Goal: Task Accomplishment & Management: Use online tool/utility

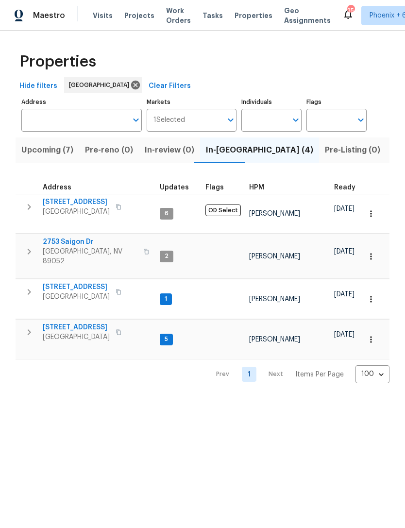
click at [53, 155] on span "Upcoming (7)" at bounding box center [47, 150] width 52 height 14
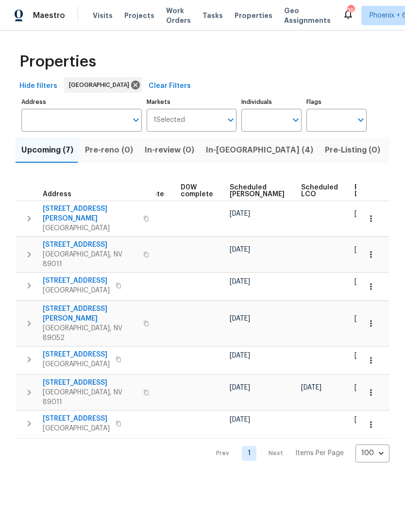
scroll to position [0, 243]
click at [355, 192] on span "Ready Date" at bounding box center [365, 191] width 21 height 14
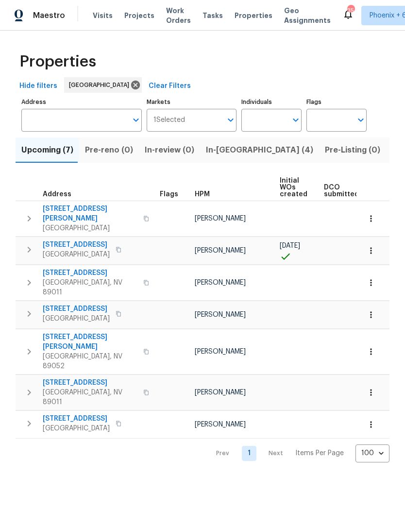
click at [373, 219] on icon "button" at bounding box center [371, 219] width 10 height 10
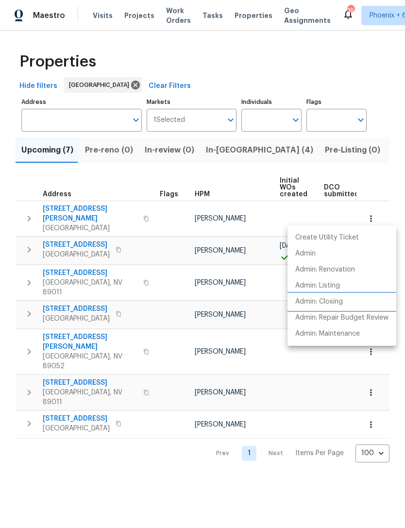
click at [323, 306] on p "Admin: Closing" at bounding box center [319, 302] width 48 height 10
click at [217, 188] on div at bounding box center [202, 264] width 405 height 528
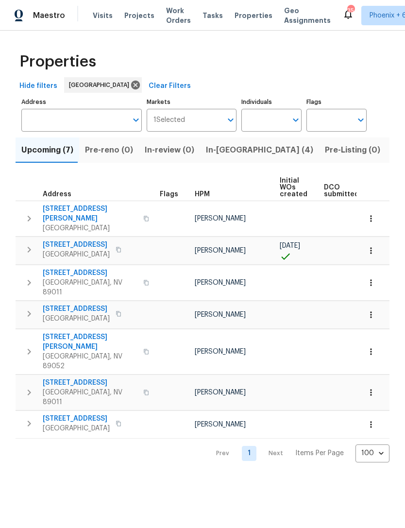
click at [368, 246] on icon "button" at bounding box center [371, 251] width 10 height 10
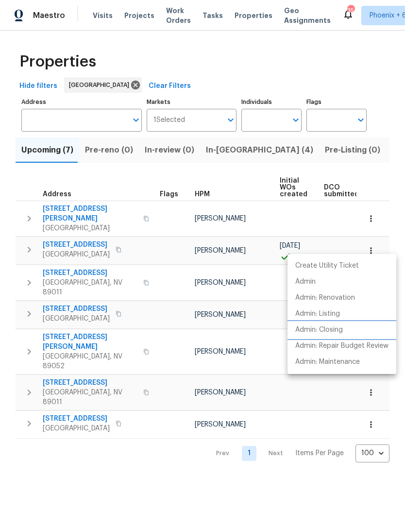
click at [317, 333] on p "Admin: Closing" at bounding box center [319, 330] width 48 height 10
click at [223, 149] on div at bounding box center [202, 264] width 405 height 528
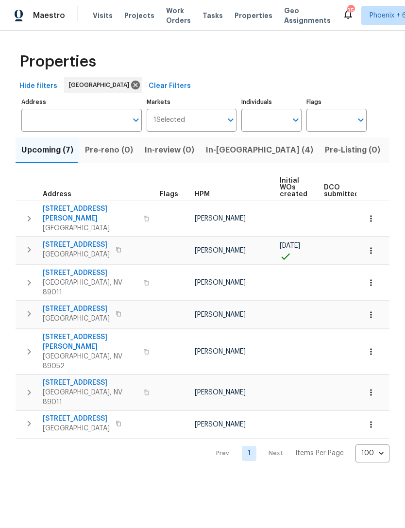
click at [230, 159] on button "In-reno (4)" at bounding box center [259, 149] width 119 height 25
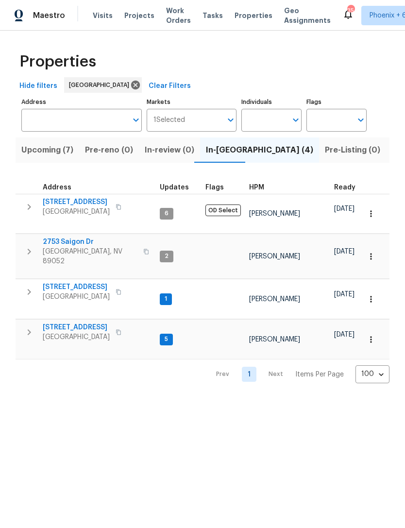
click at [275, 122] on input "Individuals" at bounding box center [264, 120] width 46 height 23
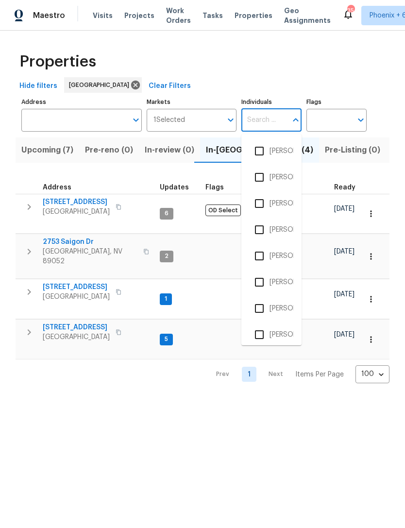
click at [333, 68] on div "Properties" at bounding box center [203, 61] width 374 height 31
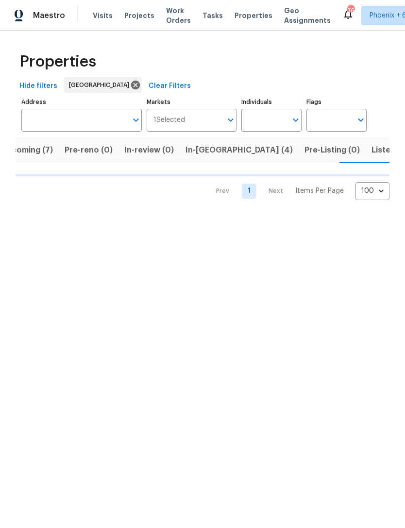
scroll to position [0, 22]
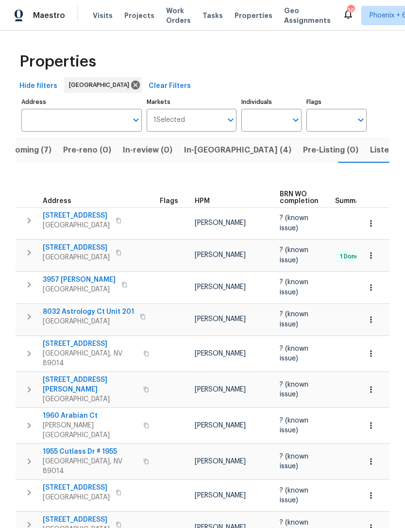
click at [150, 150] on span "In-review (0)" at bounding box center [148, 150] width 50 height 14
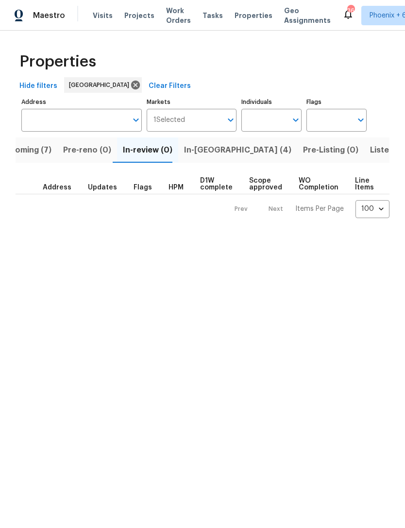
click at [303, 154] on span "Pre-Listing (0)" at bounding box center [330, 150] width 55 height 14
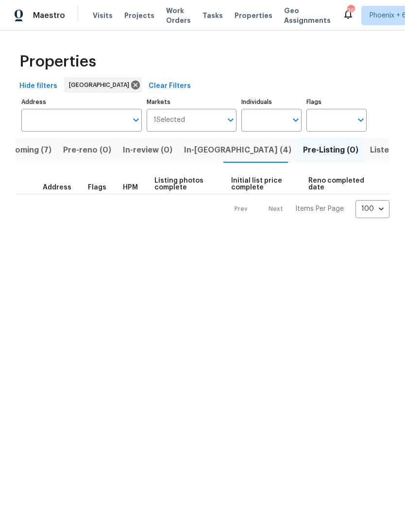
click at [38, 148] on span "Upcoming (7)" at bounding box center [26, 150] width 52 height 14
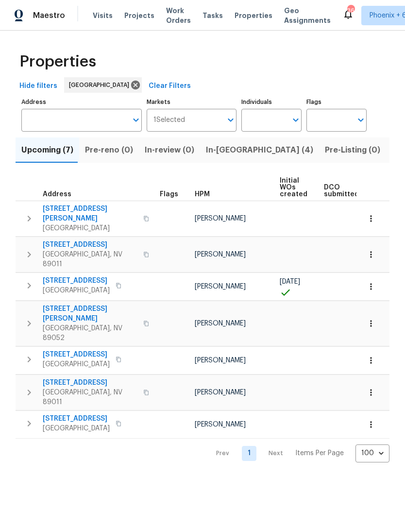
click at [372, 214] on icon "button" at bounding box center [371, 219] width 10 height 10
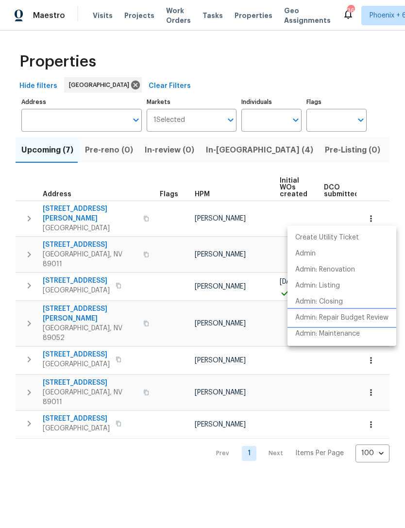
click at [344, 320] on p "Admin: Repair Budget Review" at bounding box center [341, 318] width 93 height 10
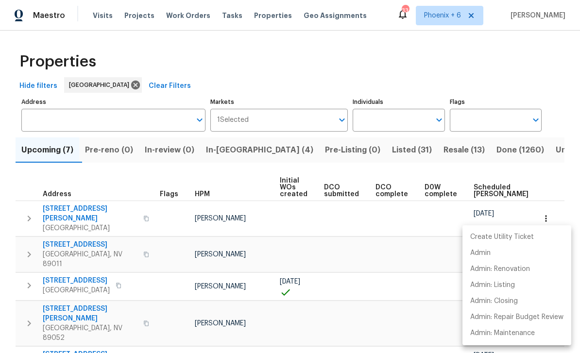
click at [404, 77] on div at bounding box center [290, 176] width 580 height 353
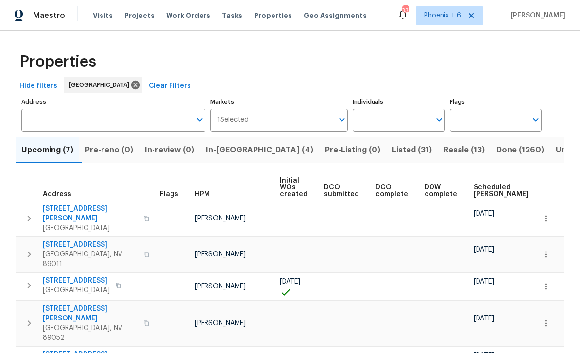
click at [397, 117] on input "Individuals" at bounding box center [390, 120] width 77 height 23
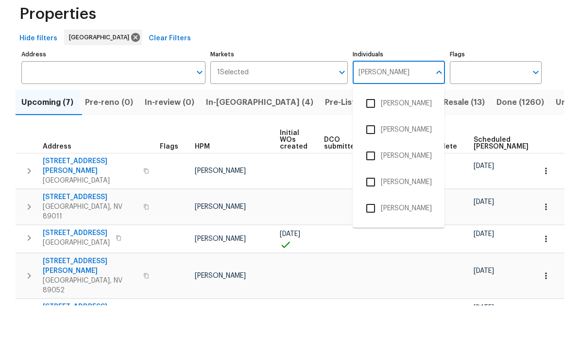
type input "julian"
click at [365, 141] on input "checkbox" at bounding box center [370, 151] width 20 height 20
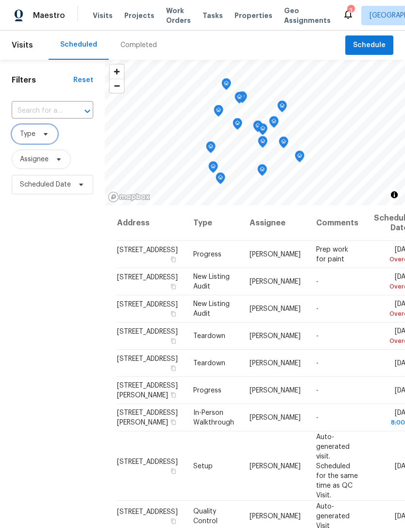
click at [38, 138] on span "Type" at bounding box center [35, 133] width 46 height 19
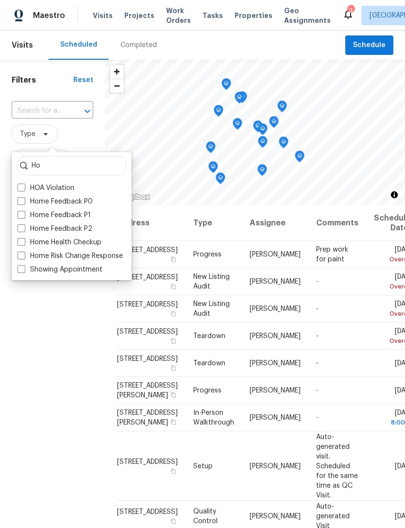
type input "H"
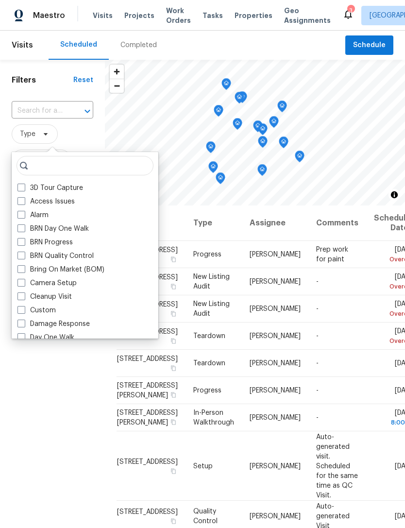
click at [84, 133] on span "Type" at bounding box center [53, 133] width 82 height 19
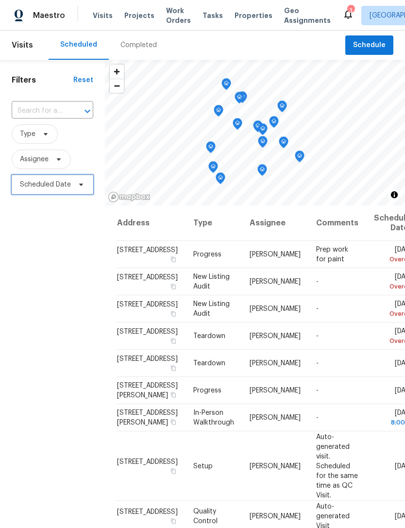
click at [59, 186] on span "Scheduled Date" at bounding box center [45, 185] width 51 height 10
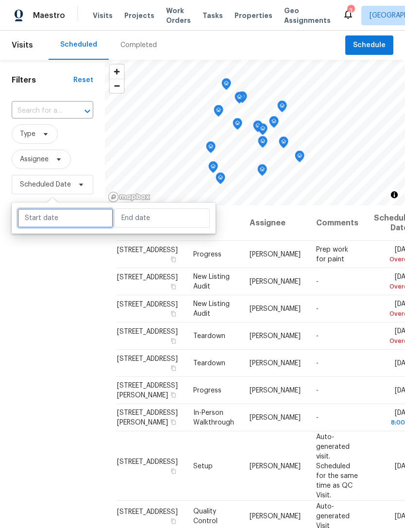
click at [57, 224] on input "text" at bounding box center [65, 217] width 96 height 19
select select "8"
select select "2025"
select select "9"
select select "2025"
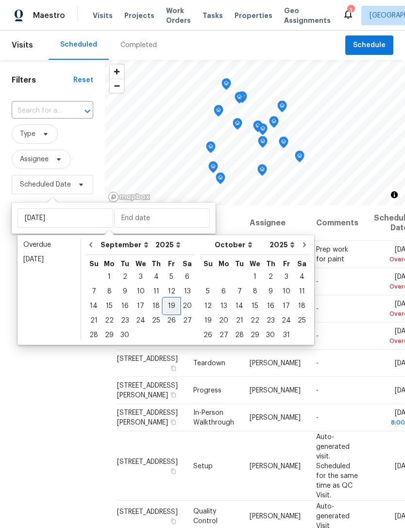
click at [170, 307] on div "19" at bounding box center [172, 306] width 16 height 14
type input "Fri, Sep 19"
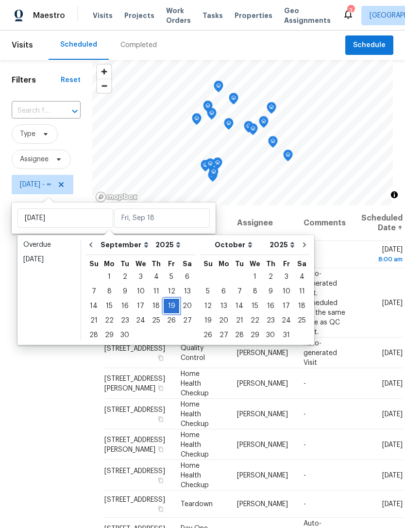
click at [171, 310] on div "19" at bounding box center [172, 306] width 16 height 14
type input "[DATE]"
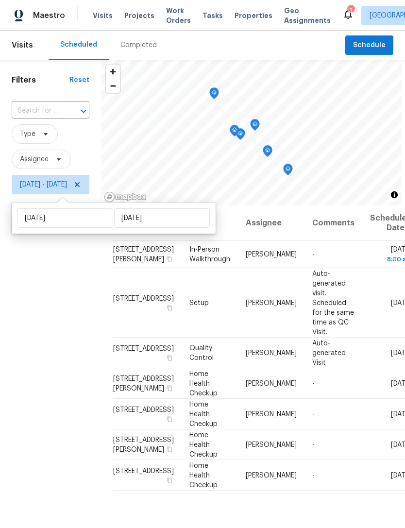
click at [31, 382] on div "Filters Reset ​ Type Assignee Fri, Sep 19 - Fri, Sep 19" at bounding box center [50, 344] width 101 height 568
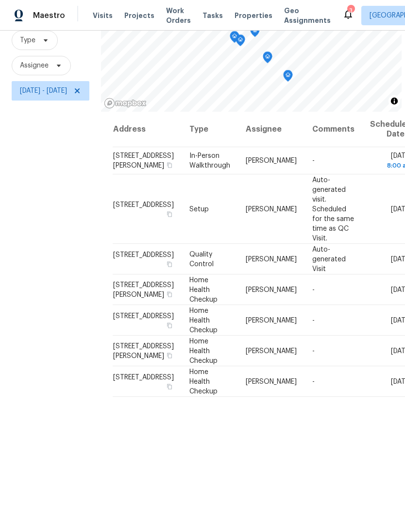
scroll to position [94, 0]
click at [202, 305] on td "Home Health Checkup" at bounding box center [210, 289] width 56 height 31
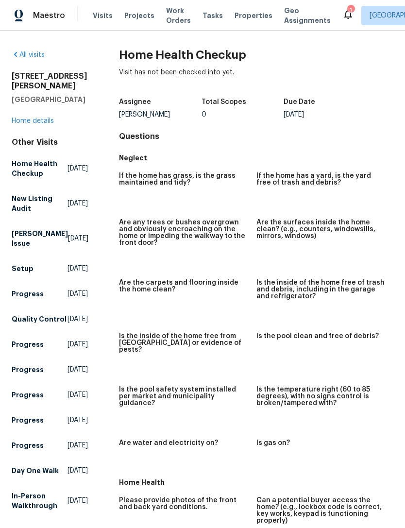
click at [93, 18] on span "Visits" at bounding box center [103, 16] width 20 height 10
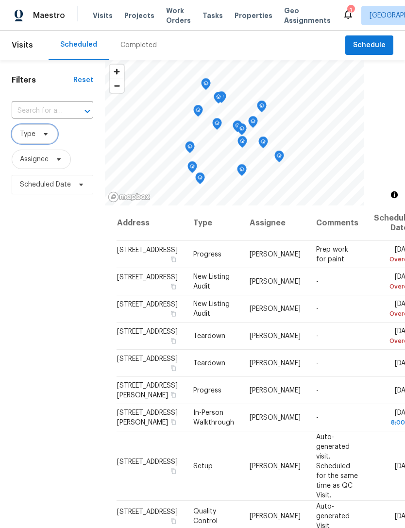
click at [37, 141] on span "Type" at bounding box center [35, 133] width 46 height 19
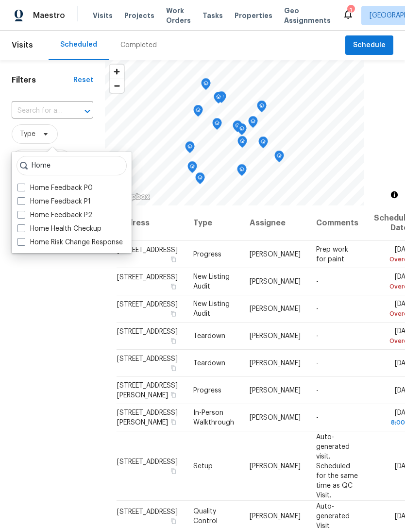
type input "Home"
click at [67, 224] on label "Home Health Checkup" at bounding box center [59, 229] width 84 height 10
click at [24, 224] on input "Home Health Checkup" at bounding box center [20, 227] width 6 height 6
checkbox input "true"
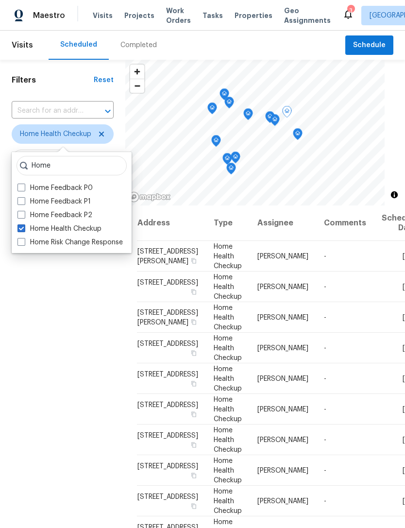
click at [0, 0] on icon at bounding box center [0, 0] width 0 height 0
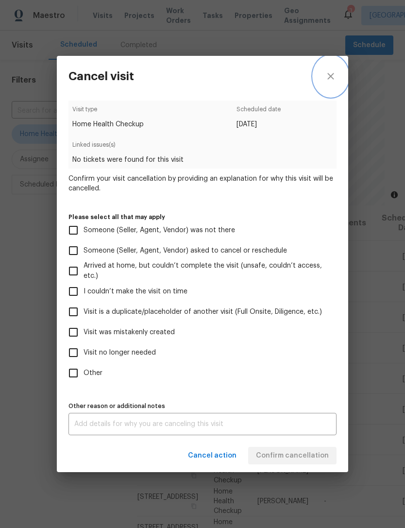
click at [335, 70] on icon "close" at bounding box center [331, 76] width 12 height 12
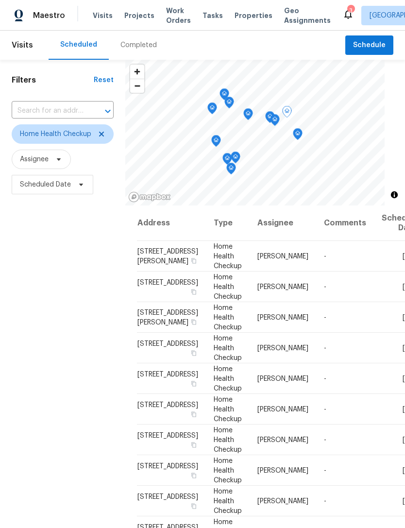
click at [0, 0] on icon at bounding box center [0, 0] width 0 height 0
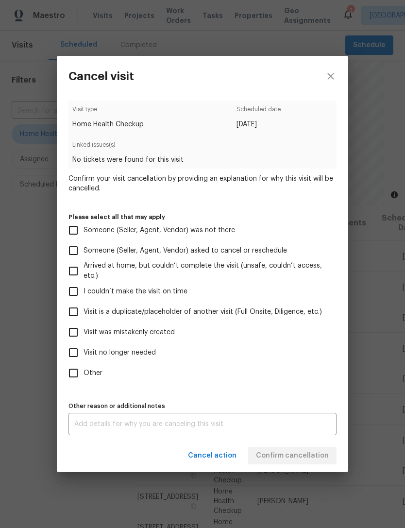
click at [141, 337] on span "Visit was mistakenly created" at bounding box center [128, 332] width 91 height 10
click at [83, 337] on input "Visit was mistakenly created" at bounding box center [73, 332] width 20 height 20
checkbox input "true"
click at [297, 461] on span "Confirm cancellation" at bounding box center [292, 455] width 73 height 12
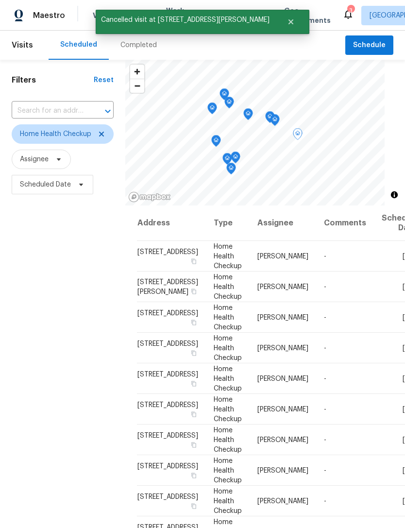
click at [0, 0] on icon at bounding box center [0, 0] width 0 height 0
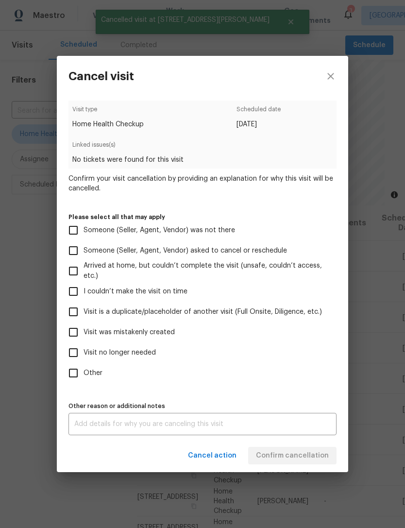
click at [148, 335] on span "Visit was mistakenly created" at bounding box center [128, 332] width 91 height 10
click at [83, 335] on input "Visit was mistakenly created" at bounding box center [73, 332] width 20 height 20
checkbox input "true"
click at [295, 455] on span "Confirm cancellation" at bounding box center [292, 455] width 73 height 12
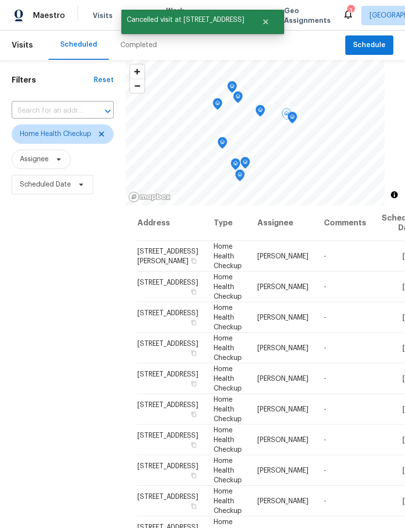
click at [0, 0] on icon at bounding box center [0, 0] width 0 height 0
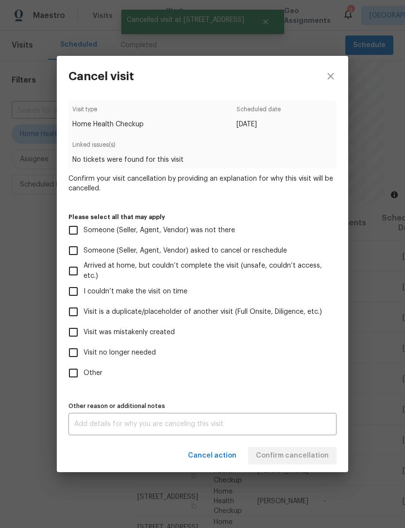
click at [157, 335] on span "Visit was mistakenly created" at bounding box center [128, 332] width 91 height 10
click at [83, 335] on input "Visit was mistakenly created" at bounding box center [73, 332] width 20 height 20
checkbox input "true"
click at [304, 457] on span "Confirm cancellation" at bounding box center [292, 455] width 73 height 12
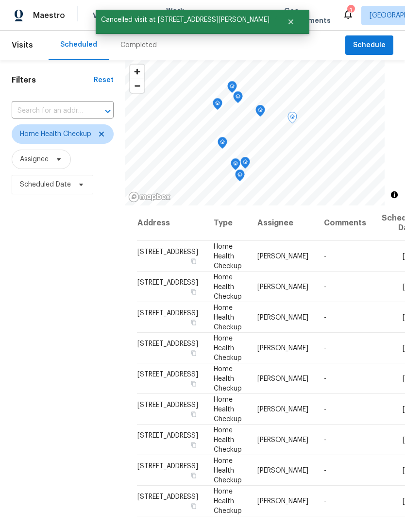
click at [0, 0] on span at bounding box center [0, 0] width 0 height 0
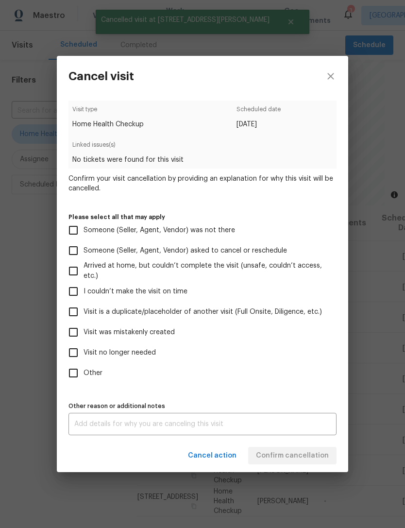
click at [150, 329] on span "Visit was mistakenly created" at bounding box center [128, 332] width 91 height 10
click at [83, 329] on input "Visit was mistakenly created" at bounding box center [73, 332] width 20 height 20
checkbox input "true"
click at [302, 450] on button "Confirm cancellation" at bounding box center [292, 456] width 88 height 18
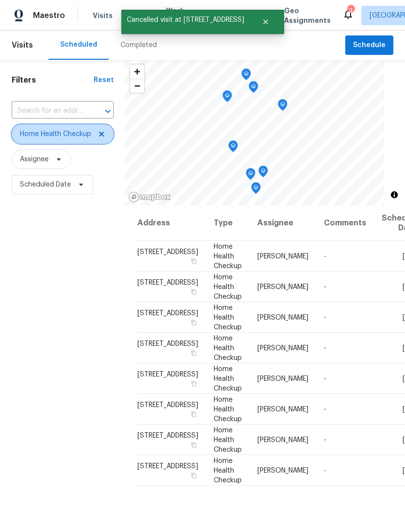
click at [103, 135] on icon at bounding box center [102, 134] width 8 height 8
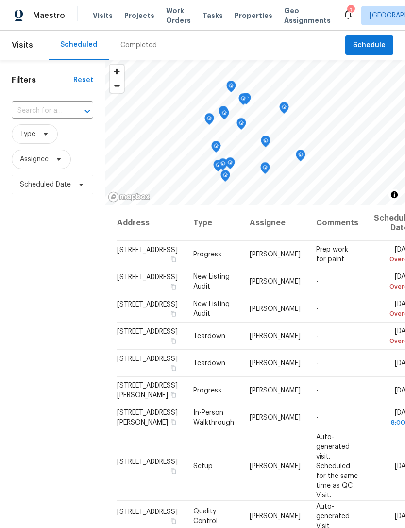
click at [58, 110] on input "text" at bounding box center [39, 110] width 54 height 15
type input "9112"
click at [48, 157] on li "[STREET_ADDRESS]" at bounding box center [51, 149] width 81 height 16
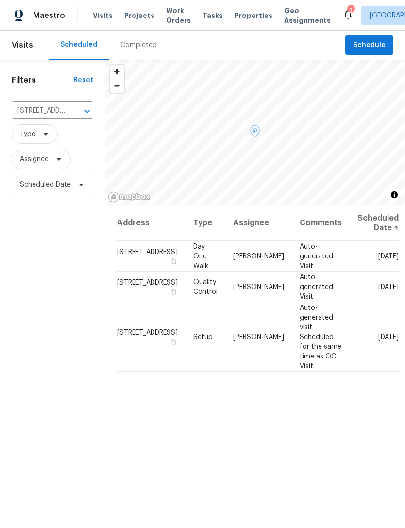
click at [0, 0] on icon at bounding box center [0, 0] width 0 height 0
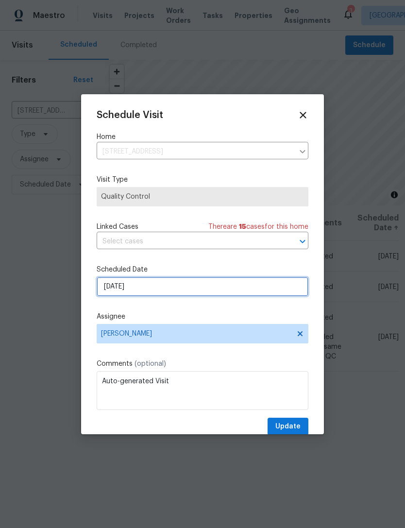
click at [185, 290] on input "9/22/2025" at bounding box center [203, 286] width 212 height 19
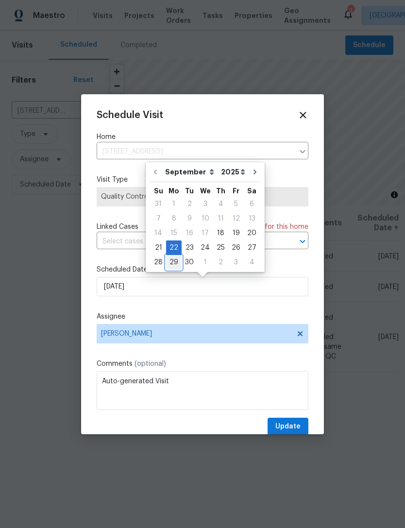
click at [176, 263] on div "29" at bounding box center [174, 262] width 16 height 14
type input "9/29/2025"
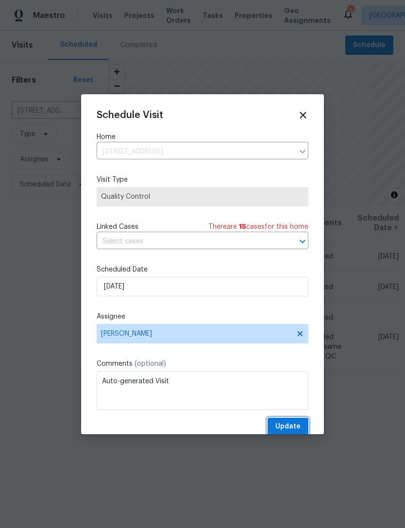
click at [289, 427] on span "Update" at bounding box center [287, 426] width 25 height 12
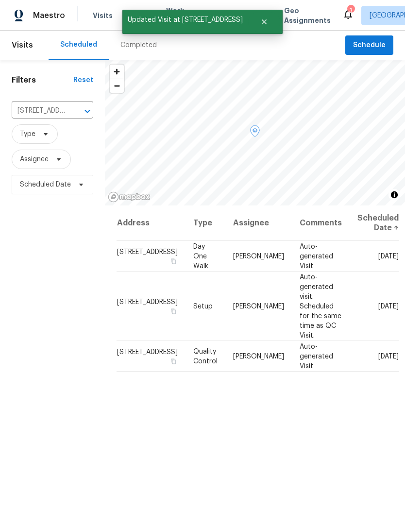
click at [0, 0] on icon at bounding box center [0, 0] width 0 height 0
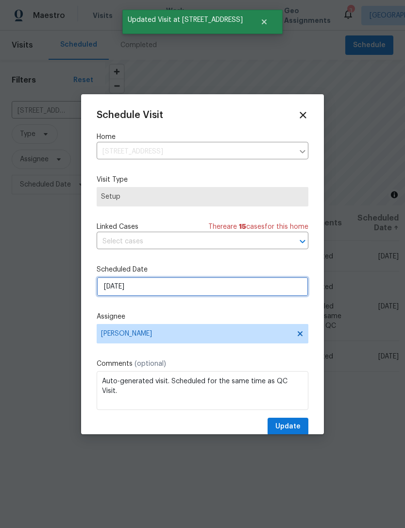
click at [184, 290] on input "9/22/2025" at bounding box center [203, 286] width 212 height 19
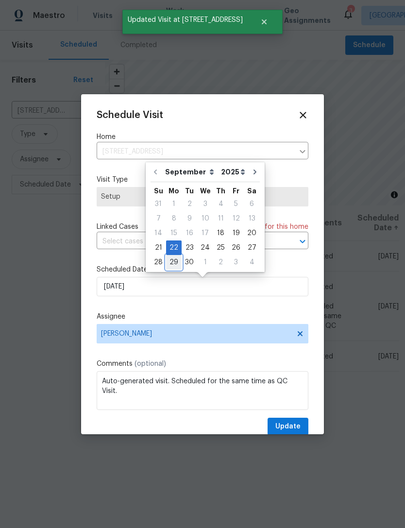
click at [174, 266] on div "29" at bounding box center [174, 262] width 16 height 14
type input "9/29/2025"
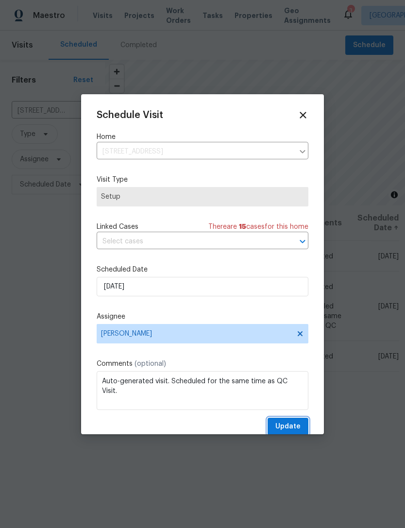
click at [291, 427] on span "Update" at bounding box center [287, 426] width 25 height 12
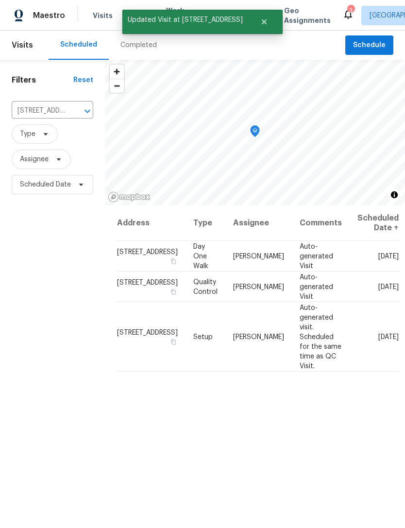
click at [220, 521] on div "Address Type Assignee Comments Scheduled Date ↑ 9112 Harbor Wind Ave, Las Vegas…" at bounding box center [255, 416] width 300 height 422
click at [77, 116] on button "Clear" at bounding box center [75, 111] width 14 height 14
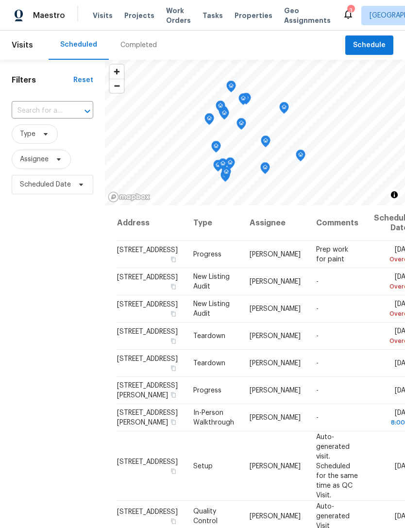
click at [44, 112] on input "text" at bounding box center [39, 110] width 54 height 15
type input "8032"
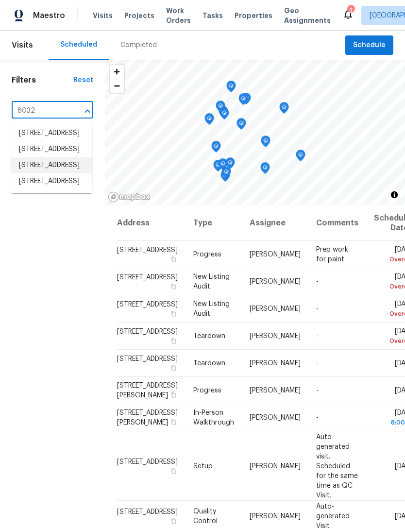
click at [37, 173] on li "8032 Astrology Ct Unit 201, Las Vegas, NV 89128" at bounding box center [51, 165] width 81 height 16
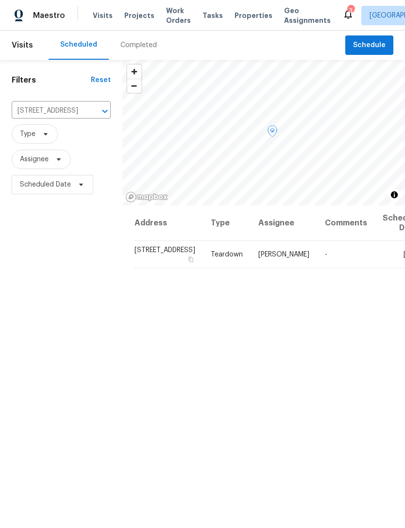
click at [0, 0] on icon at bounding box center [0, 0] width 0 height 0
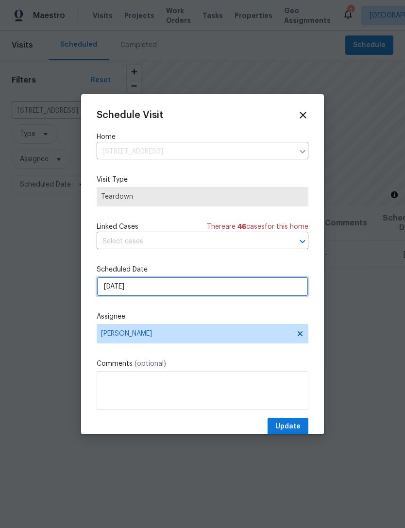
click at [176, 289] on input "9/18/2025" at bounding box center [203, 286] width 212 height 19
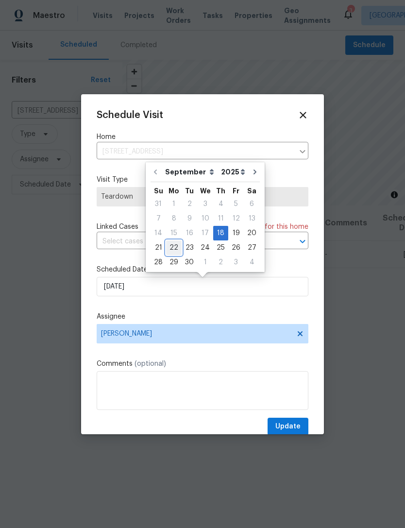
click at [172, 247] on div "22" at bounding box center [174, 248] width 16 height 14
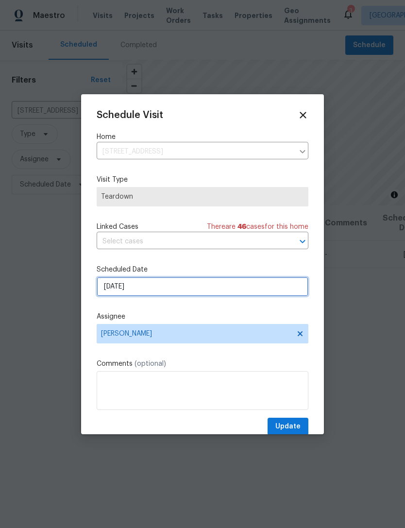
click at [237, 286] on input "9/22/2025" at bounding box center [203, 286] width 212 height 19
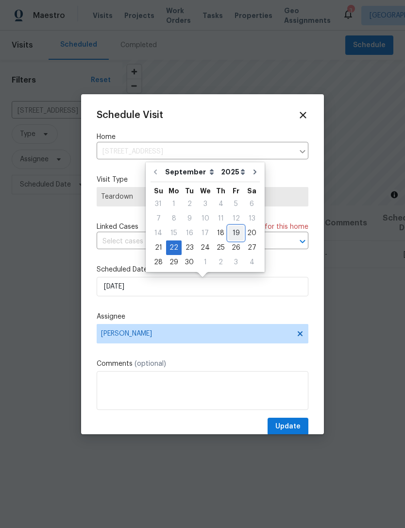
click at [232, 231] on div "19" at bounding box center [236, 233] width 16 height 14
type input "9/19/2025"
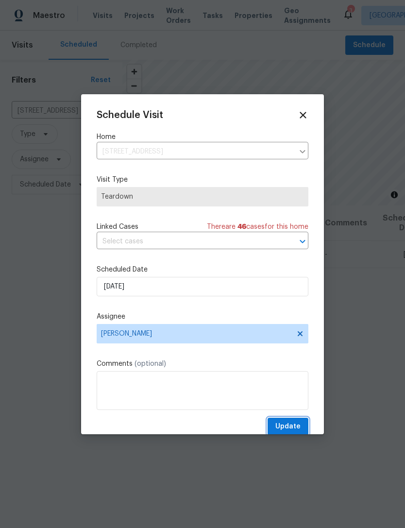
click at [291, 426] on span "Update" at bounding box center [287, 426] width 25 height 12
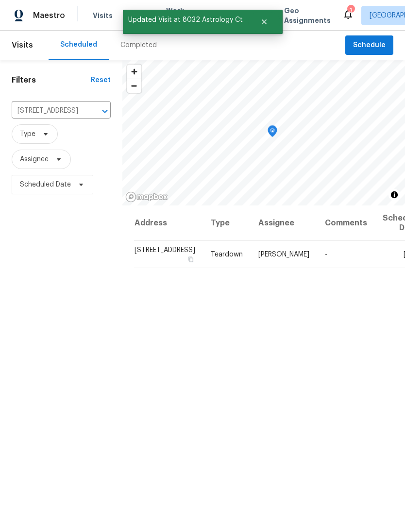
click at [87, 116] on icon "Clear" at bounding box center [92, 111] width 10 height 10
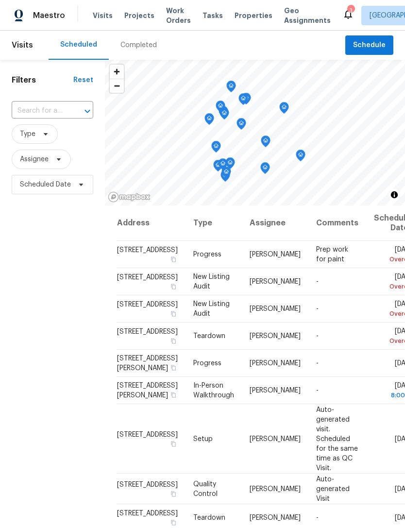
click at [136, 48] on div "Completed" at bounding box center [138, 45] width 36 height 10
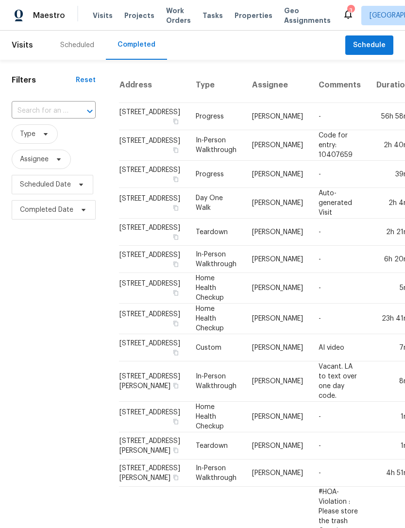
click at [42, 114] on input "text" at bounding box center [40, 110] width 57 height 15
type input "6776"
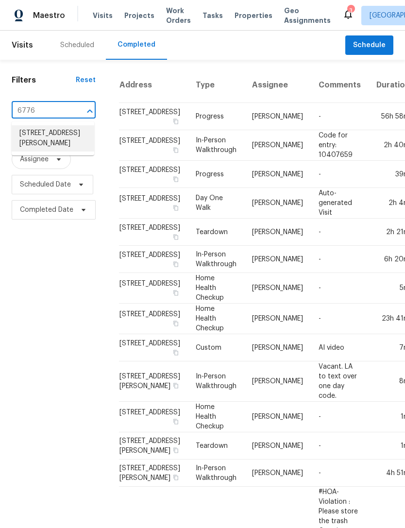
click at [51, 143] on li "6776 Alpine Brooks Ave, Las Vegas, NV 89130" at bounding box center [53, 138] width 83 height 26
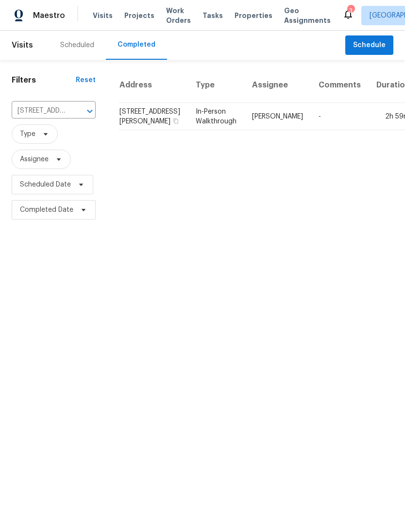
click at [78, 46] on div "Scheduled" at bounding box center [77, 45] width 34 height 10
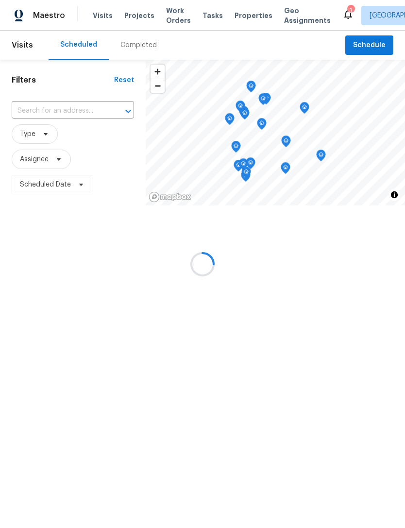
click at [56, 113] on div at bounding box center [202, 264] width 405 height 528
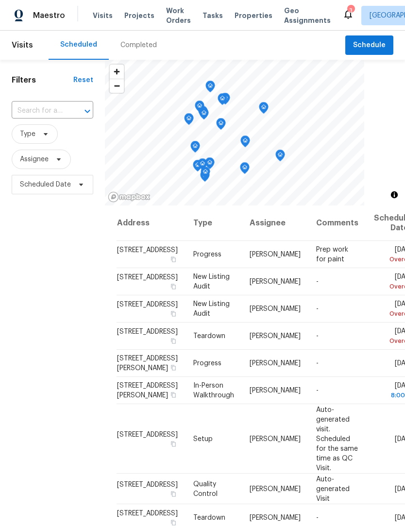
click at [53, 111] on input "text" at bounding box center [39, 110] width 54 height 15
type input "6776 a"
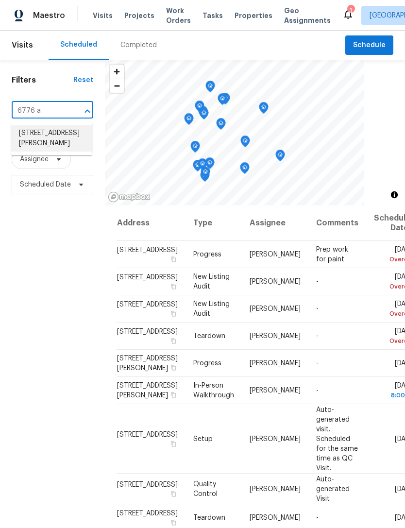
click at [53, 135] on li "6776 Alpine Brooks Ave, Las Vegas, NV 89130" at bounding box center [51, 138] width 81 height 26
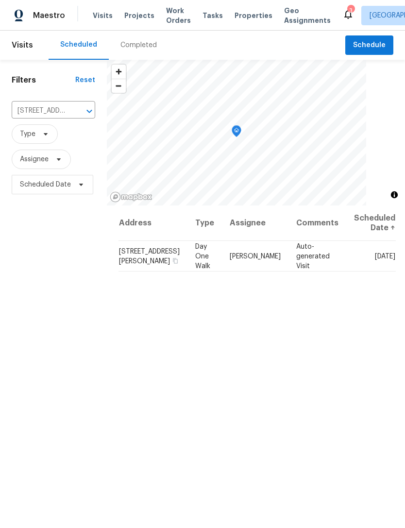
click at [80, 112] on button "Clear" at bounding box center [77, 111] width 14 height 14
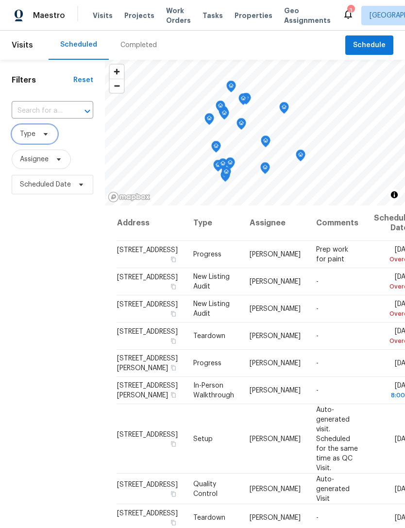
click at [40, 136] on span at bounding box center [44, 134] width 11 height 8
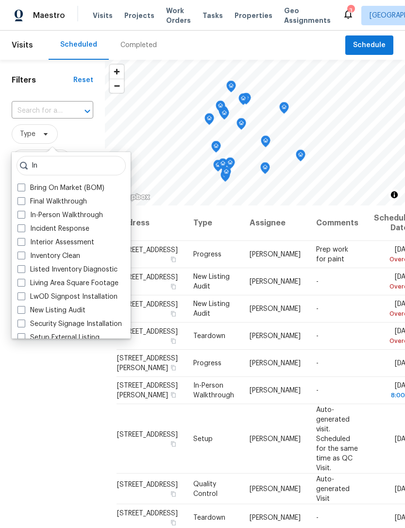
type input "In"
click at [71, 213] on label "In-Person Walkthrough" at bounding box center [59, 215] width 85 height 10
click at [24, 213] on input "In-Person Walkthrough" at bounding box center [20, 213] width 6 height 6
checkbox input "true"
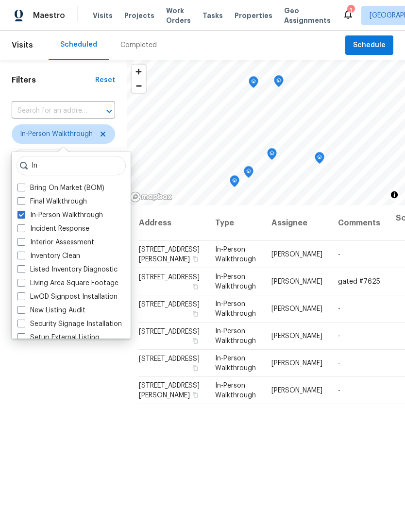
click at [35, 426] on div "Filters Reset ​ In-Person Walkthrough Assignee Scheduled Date" at bounding box center [63, 344] width 127 height 568
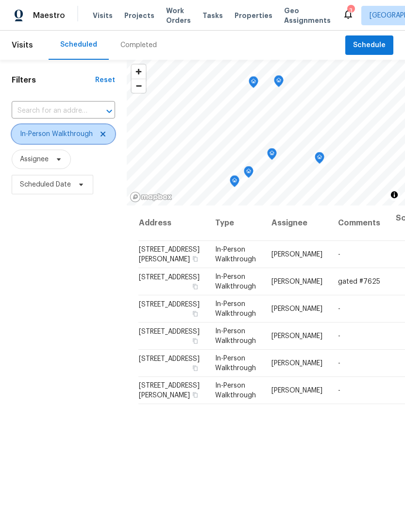
click at [97, 129] on span "In-Person Walkthrough" at bounding box center [63, 133] width 103 height 19
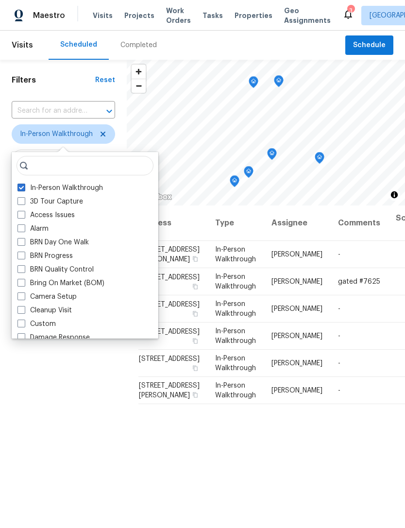
click at [89, 183] on label "In-Person Walkthrough" at bounding box center [59, 188] width 85 height 10
click at [24, 183] on input "In-Person Walkthrough" at bounding box center [20, 186] width 6 height 6
checkbox input "false"
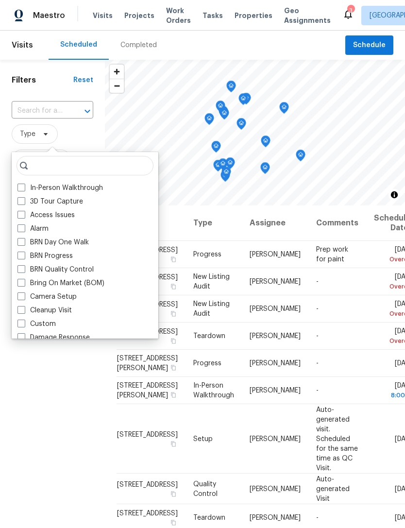
click at [37, 426] on div "Filters Reset ​ Type Assignee Scheduled Date" at bounding box center [52, 344] width 105 height 568
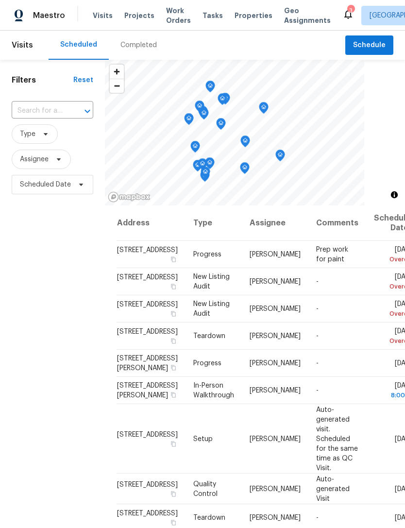
click at [52, 113] on input "text" at bounding box center [39, 110] width 54 height 15
type input "8253 pearl"
click at [34, 141] on li "[STREET_ADDRESS]" at bounding box center [51, 133] width 81 height 16
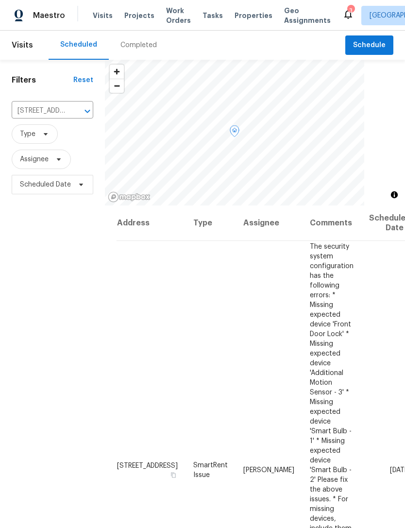
click at [0, 0] on icon at bounding box center [0, 0] width 0 height 0
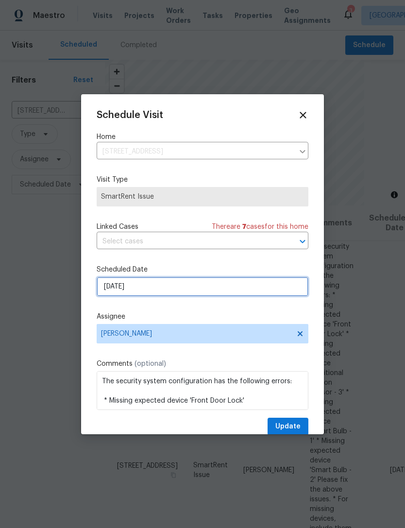
click at [222, 295] on input "[DATE]" at bounding box center [203, 286] width 212 height 19
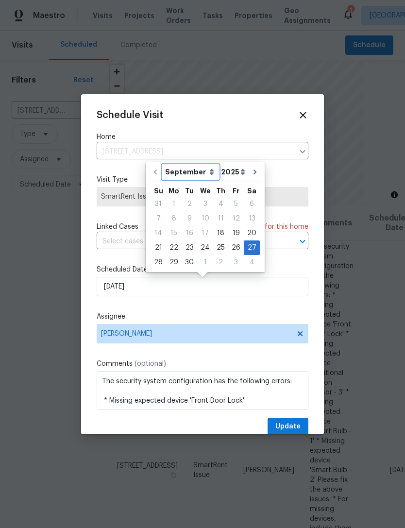
click at [188, 173] on select "September October November December" at bounding box center [191, 172] width 56 height 15
select select "9"
type input "[DATE]"
select select "9"
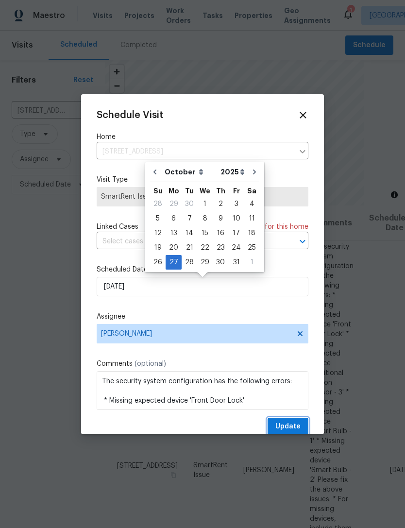
click at [296, 428] on span "Update" at bounding box center [287, 426] width 25 height 12
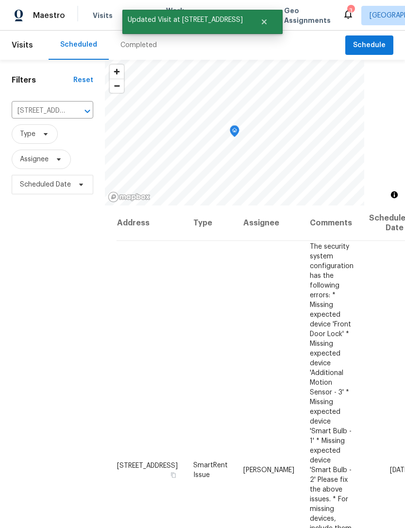
click at [76, 113] on icon "Clear" at bounding box center [75, 111] width 6 height 6
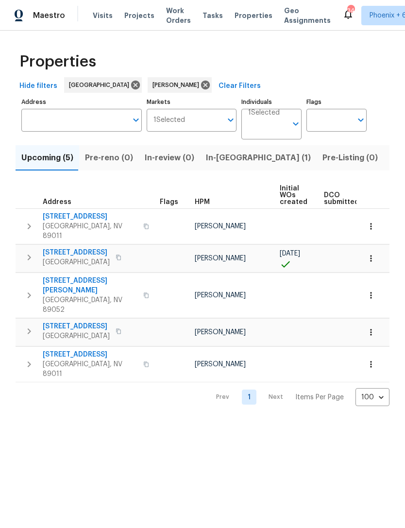
click at [226, 160] on span "In-[GEOGRAPHIC_DATA] (1)" at bounding box center [258, 158] width 105 height 14
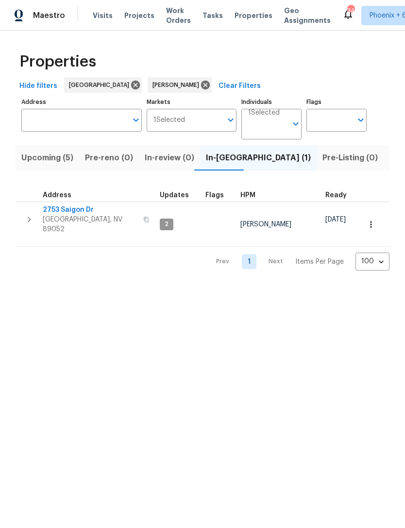
click at [389, 159] on span "Listed (11)" at bounding box center [408, 158] width 38 height 14
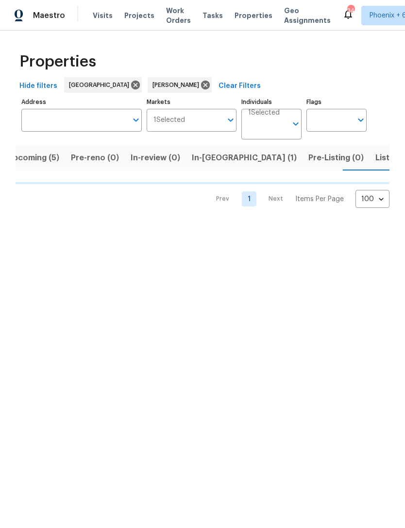
scroll to position [0, 16]
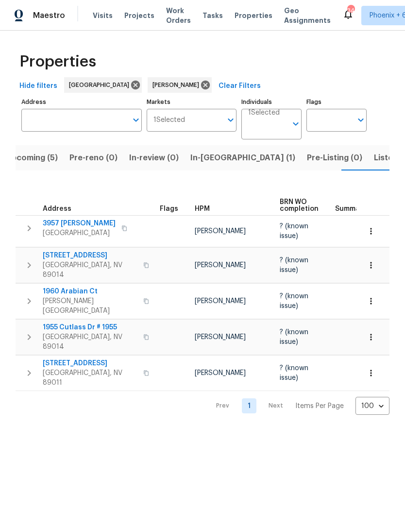
click at [374, 163] on span "Listed (11)" at bounding box center [393, 158] width 38 height 14
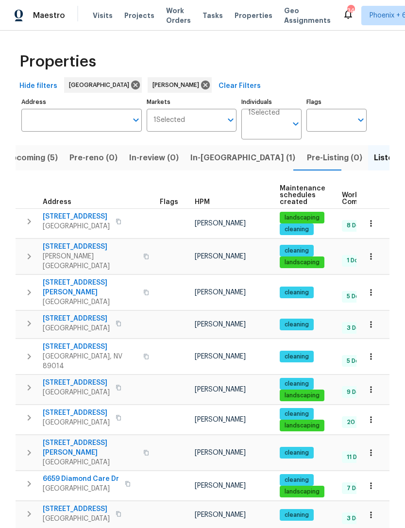
click at [371, 386] on icon "button" at bounding box center [370, 389] width 1 height 6
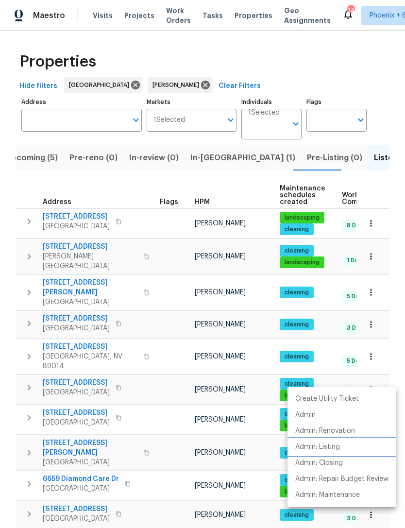
click at [331, 446] on p "Admin: Listing" at bounding box center [317, 447] width 45 height 10
click at [209, 161] on div at bounding box center [202, 264] width 405 height 528
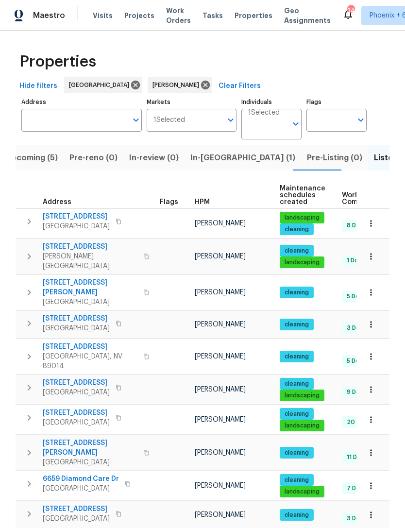
click at [205, 159] on span "In-reno (1)" at bounding box center [242, 158] width 105 height 14
